Goal: Task Accomplishment & Management: Manage account settings

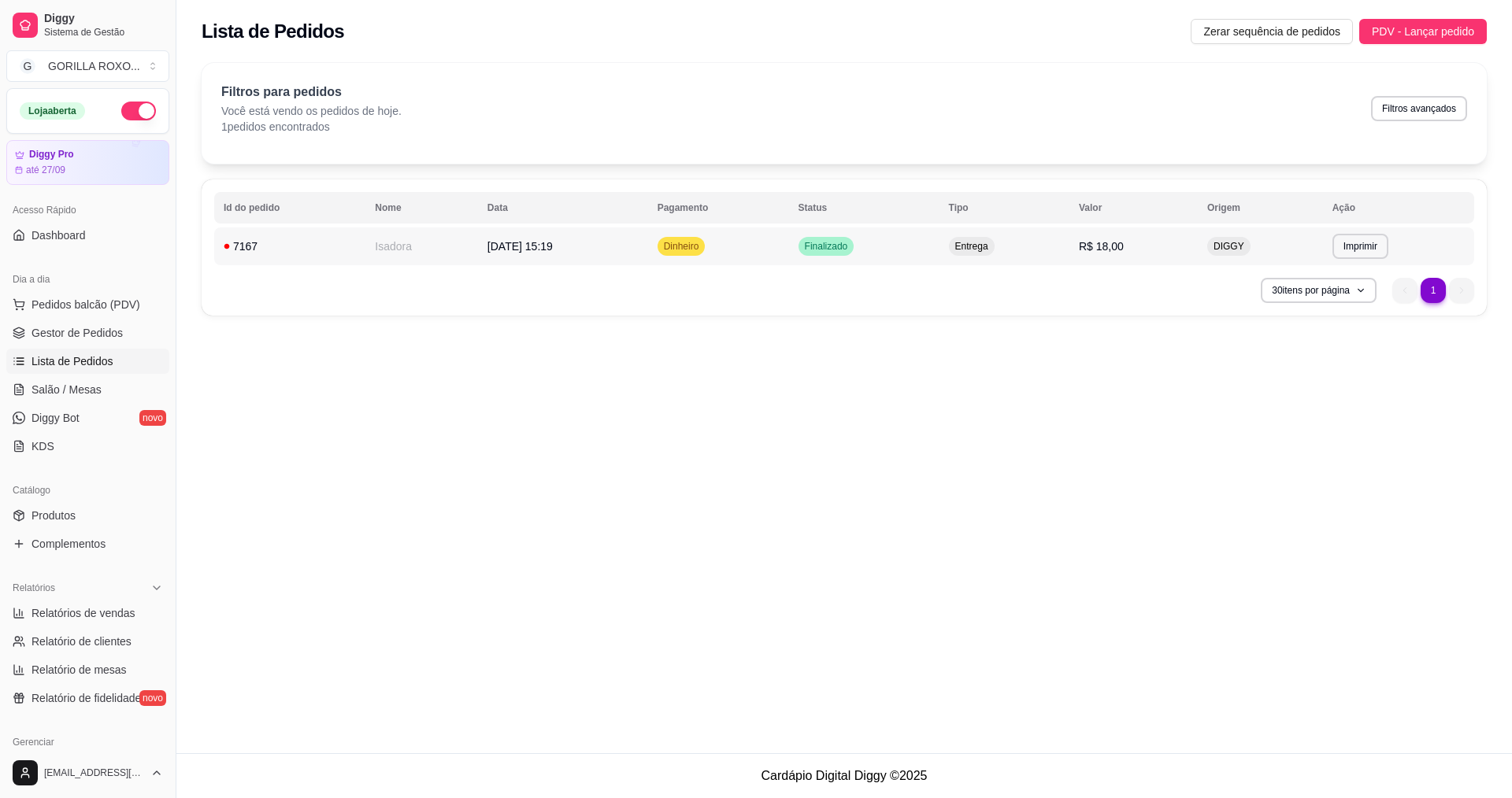
click at [625, 244] on td "[DATE] 15:19" at bounding box center [562, 246] width 170 height 38
click at [625, 239] on td "[DATE] 15:19" at bounding box center [562, 246] width 170 height 38
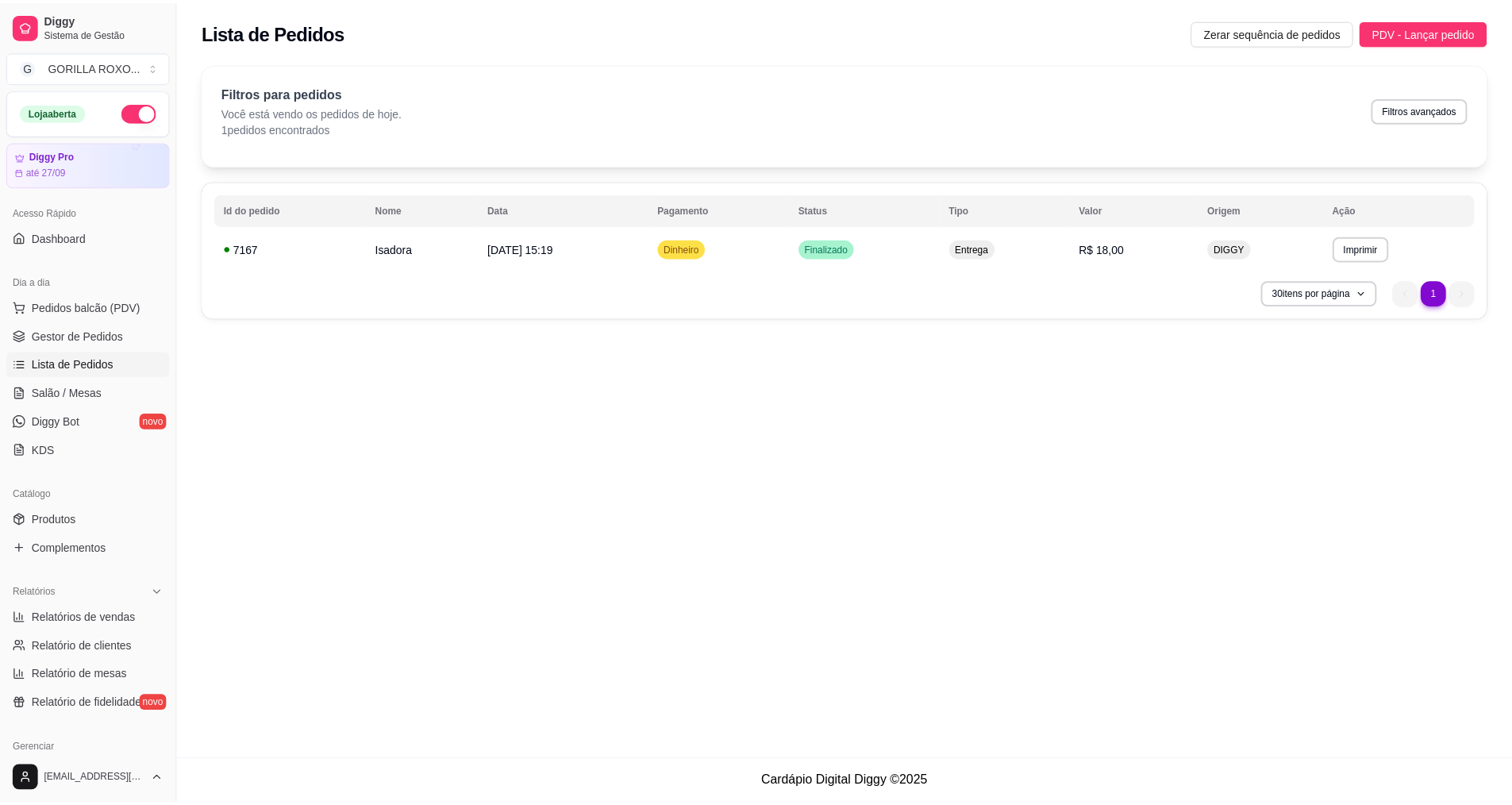
scroll to position [338, 0]
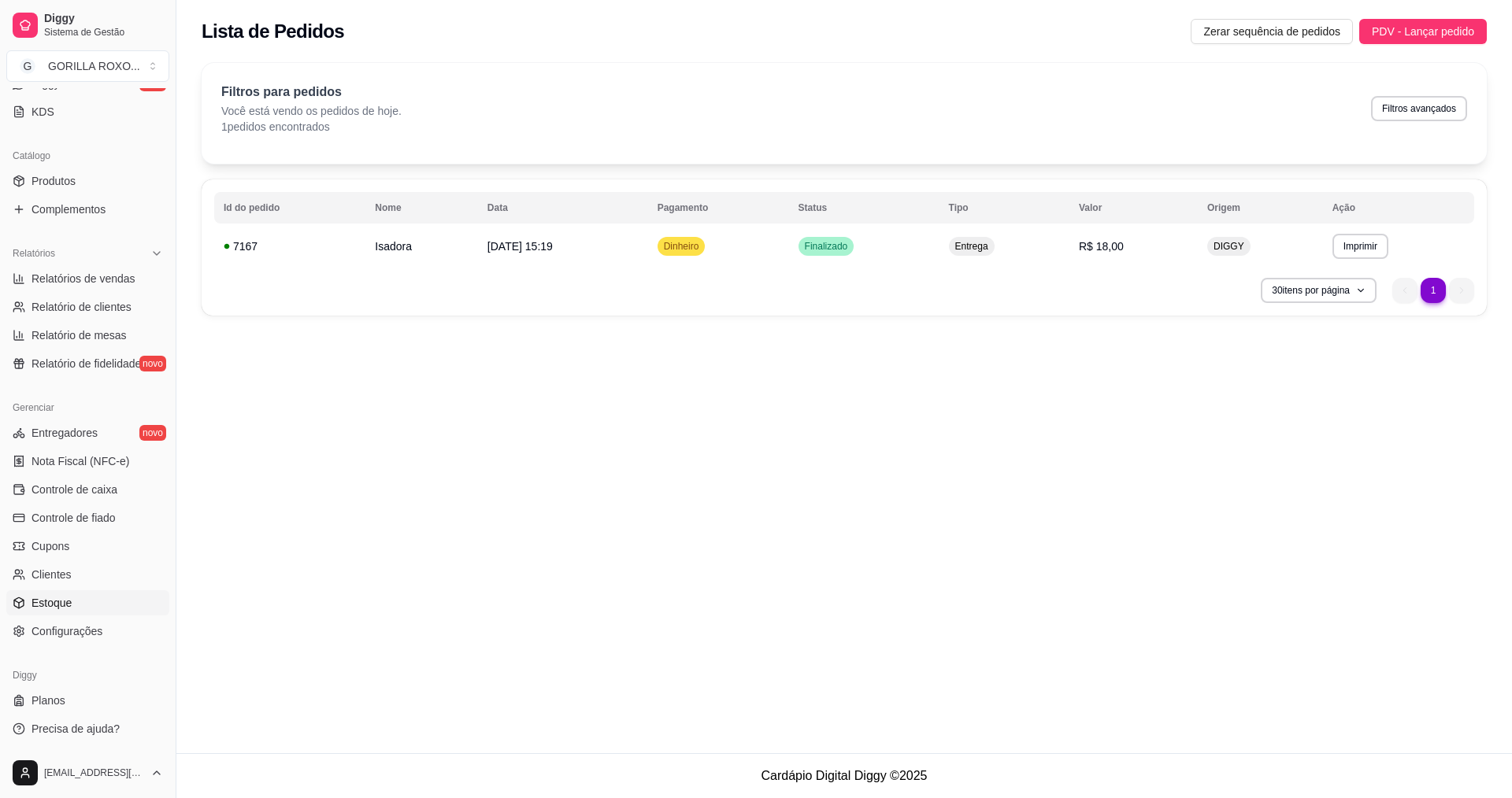
click at [95, 611] on link "Estoque" at bounding box center [88, 602] width 163 height 25
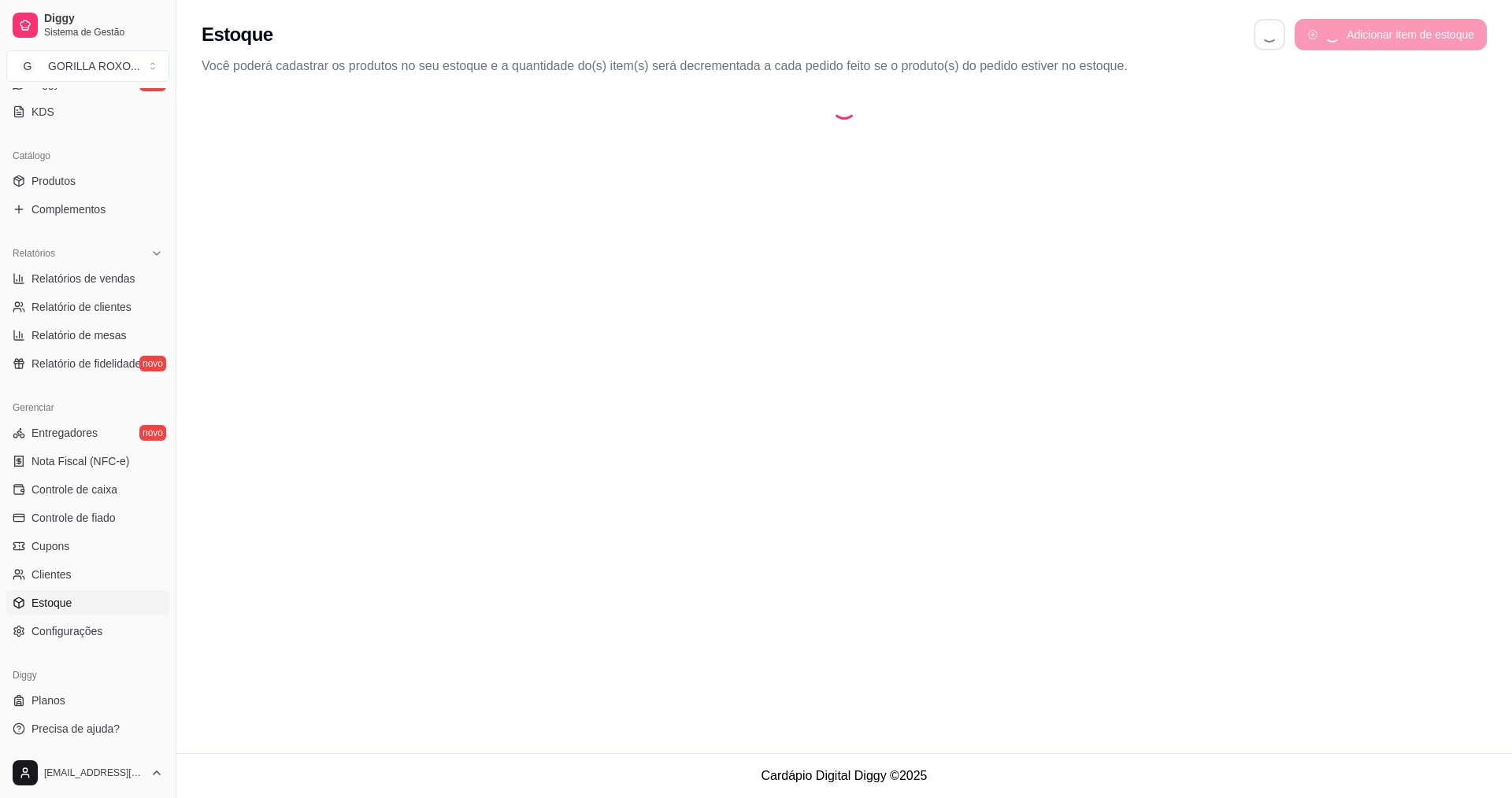
select select "QUANTITY_ORDER"
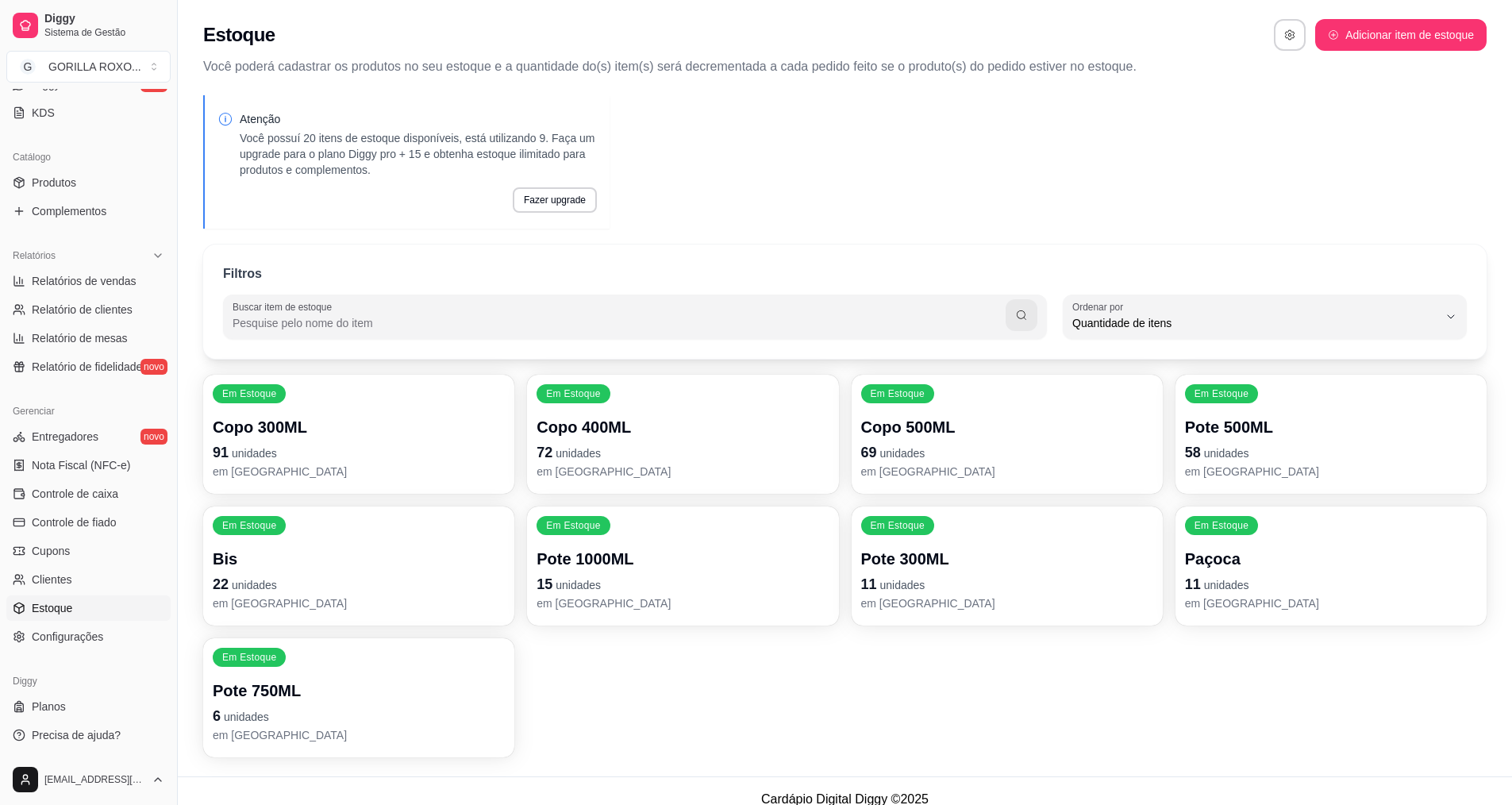
scroll to position [17, 0]
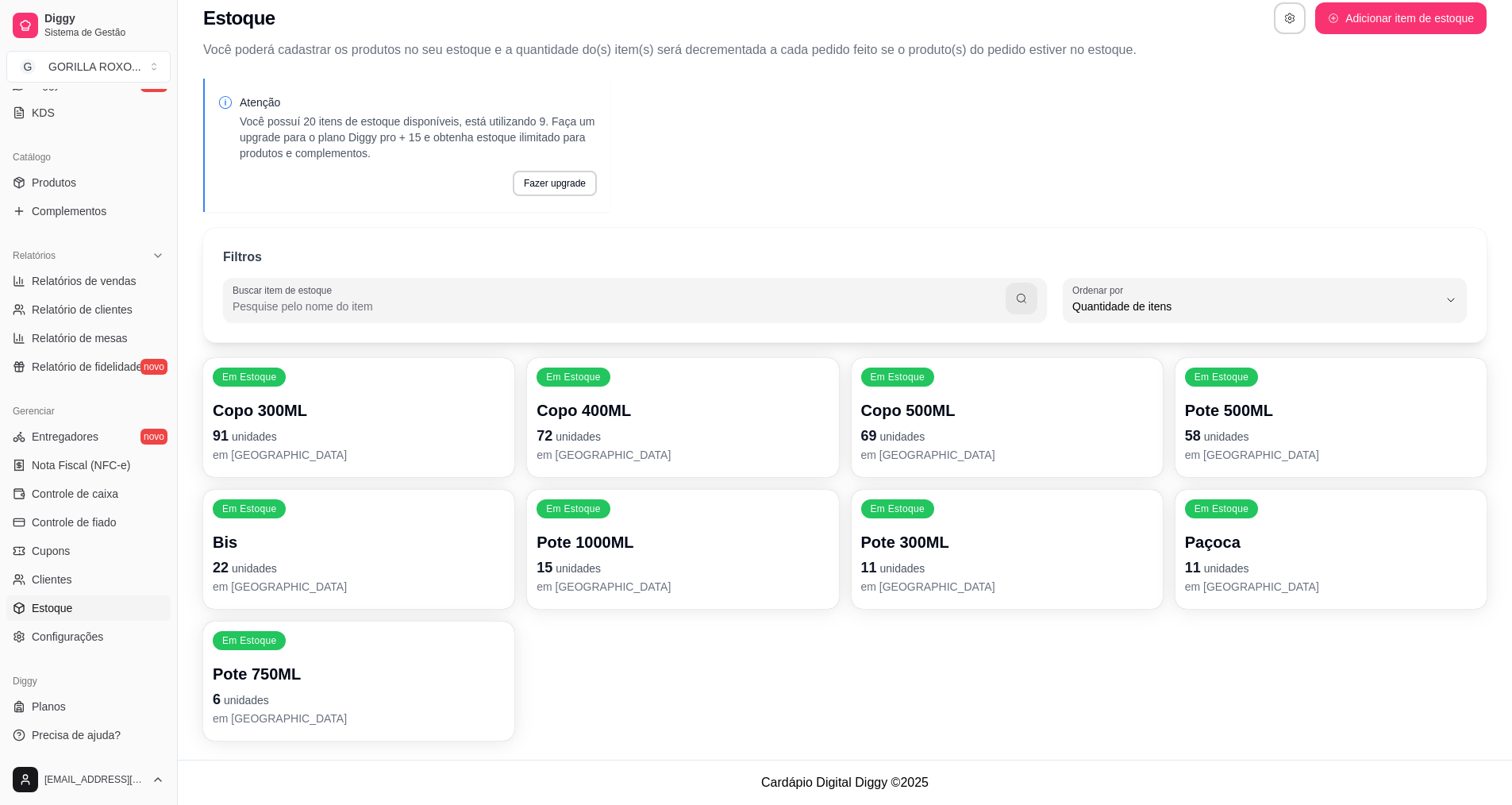
click at [1267, 435] on p "58 unidades" at bounding box center [1331, 436] width 292 height 22
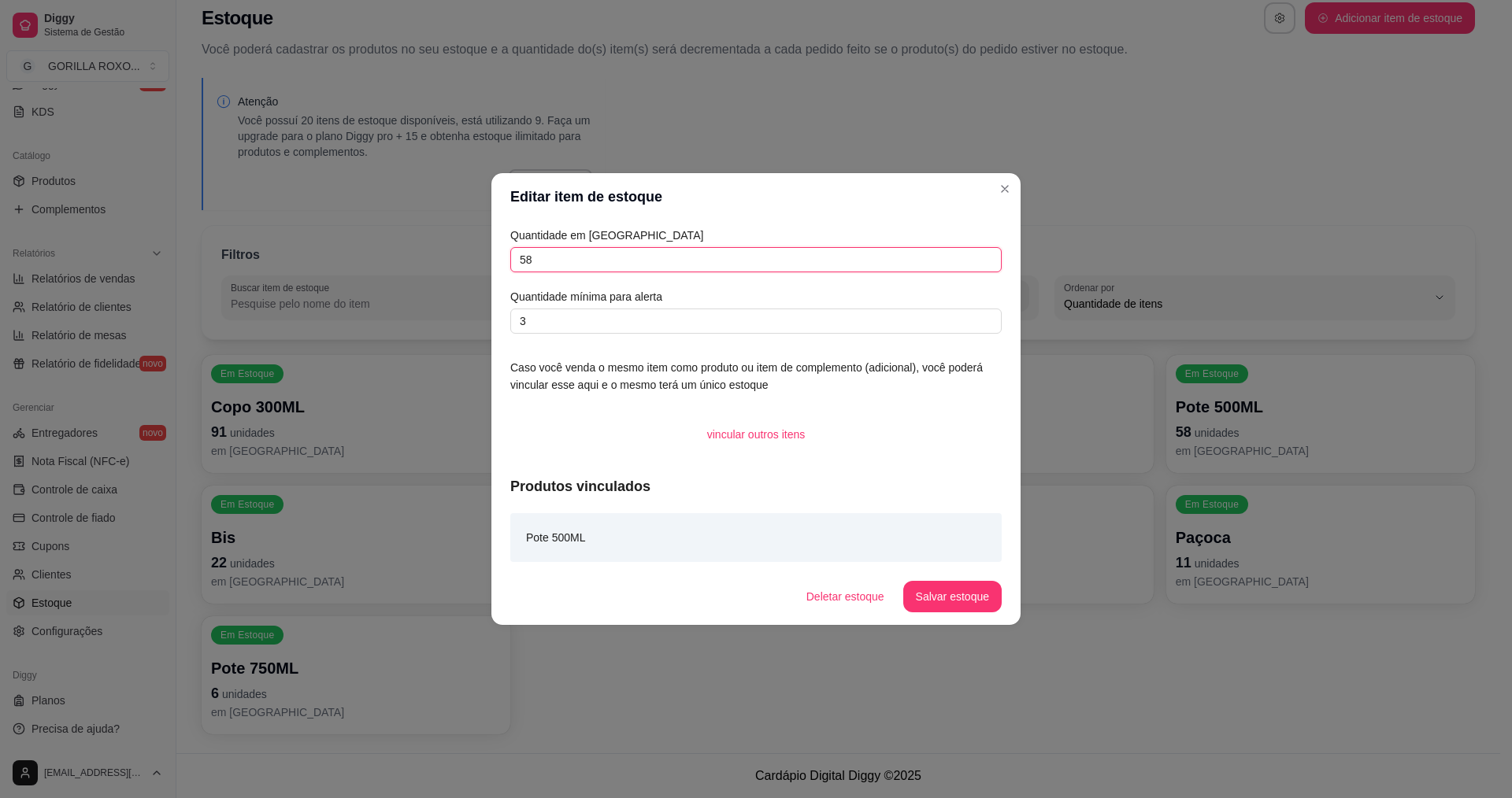
click at [561, 249] on input "58" at bounding box center [756, 259] width 491 height 25
click at [525, 259] on input "58" at bounding box center [756, 259] width 491 height 25
type input "98"
click at [965, 594] on button "Salvar estoque" at bounding box center [952, 597] width 98 height 32
